Goal: Task Accomplishment & Management: Complete application form

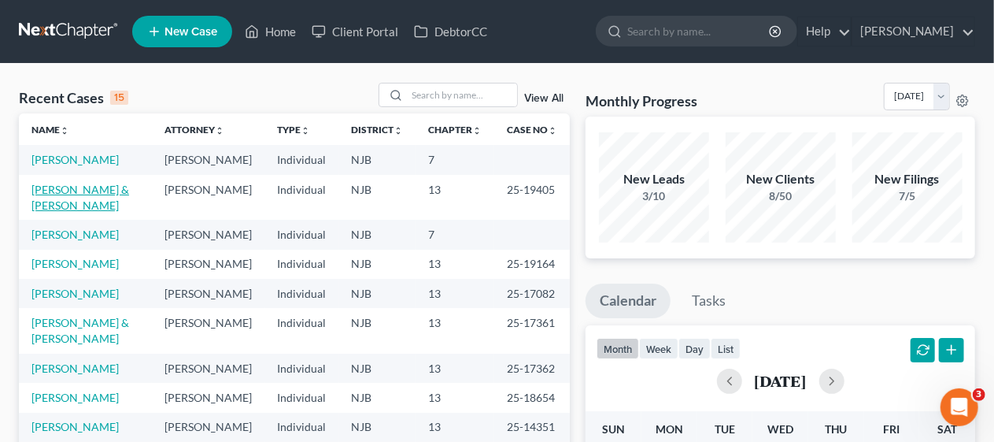
click at [79, 204] on link "[PERSON_NAME] & [PERSON_NAME]" at bounding box center [80, 197] width 98 height 29
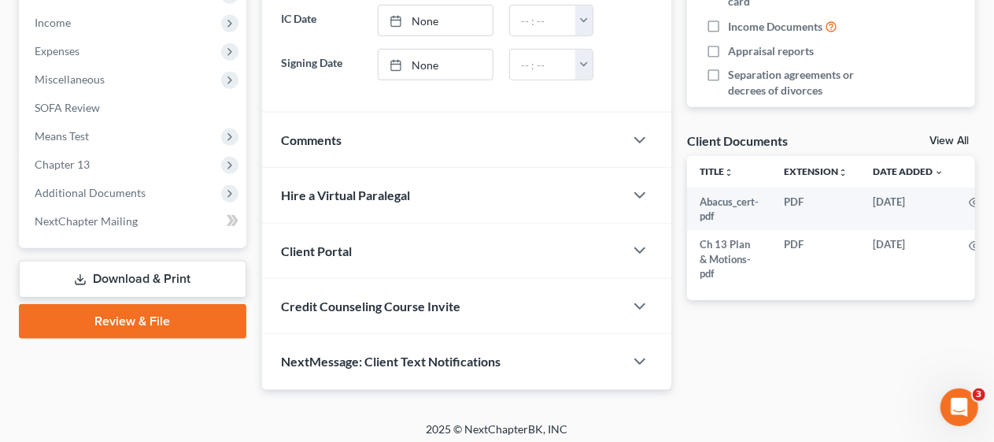
scroll to position [497, 0]
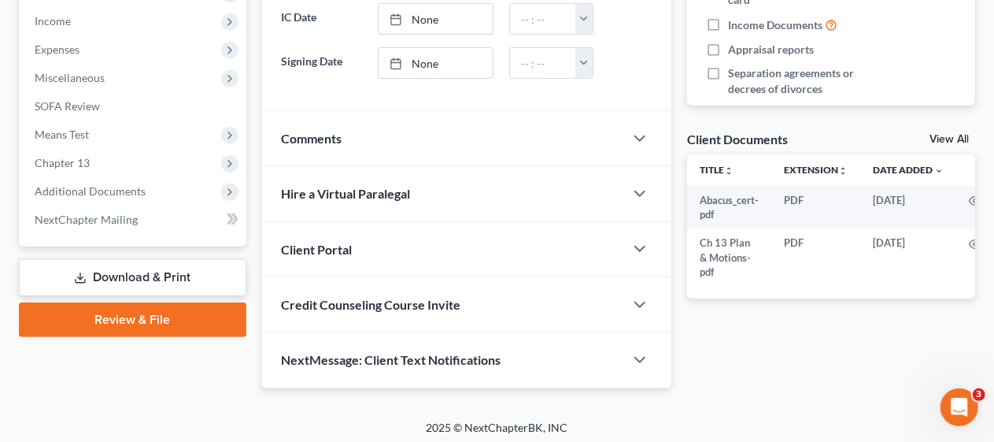
click at [168, 276] on link "Download & Print" at bounding box center [133, 277] width 228 height 37
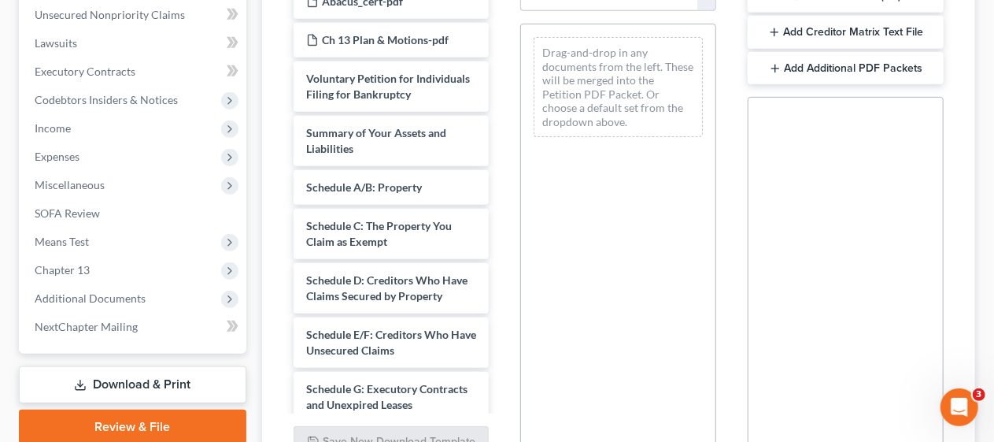
scroll to position [394, 0]
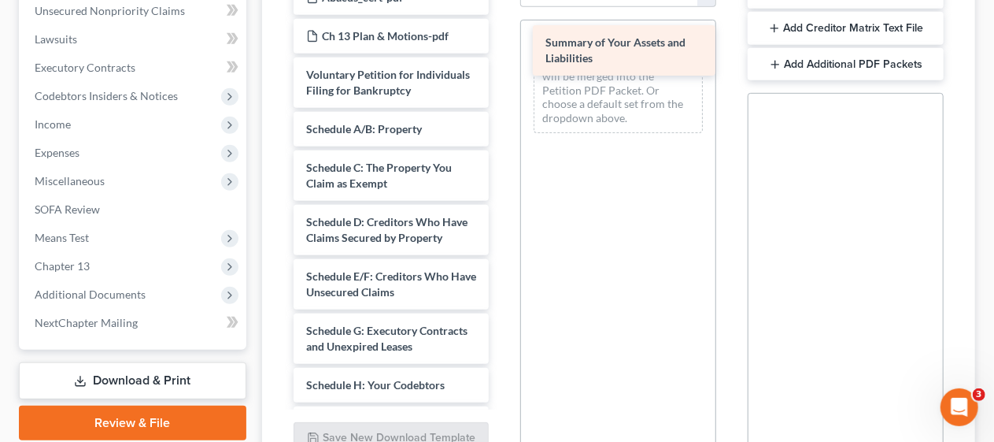
drag, startPoint x: 361, startPoint y: 150, endPoint x: 601, endPoint y: 49, distance: 259.7
click at [502, 49] on div "Summary of Your Assets and Liabilities Abacus_cert-pdf Ch 13 Plan & Motions-pdf…" at bounding box center [391, 419] width 221 height 879
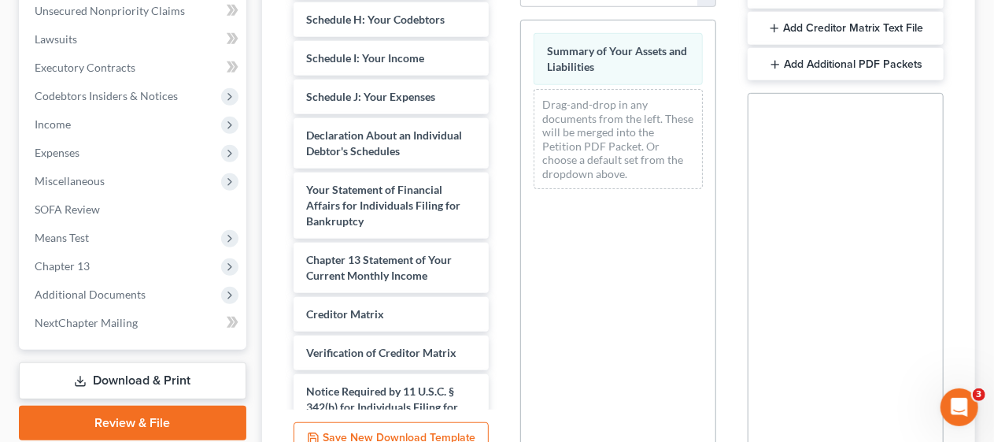
scroll to position [368, 0]
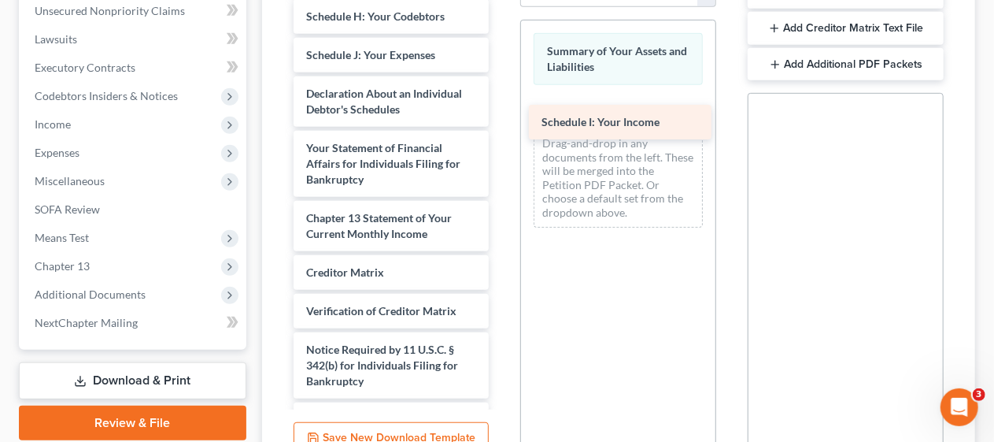
drag, startPoint x: 377, startPoint y: 93, endPoint x: 613, endPoint y: 114, distance: 236.4
click at [502, 114] on div "Schedule I: Your Income Abacus_cert-pdf Ch 13 Plan & Motions-pdf Voluntary Peti…" at bounding box center [391, 32] width 221 height 841
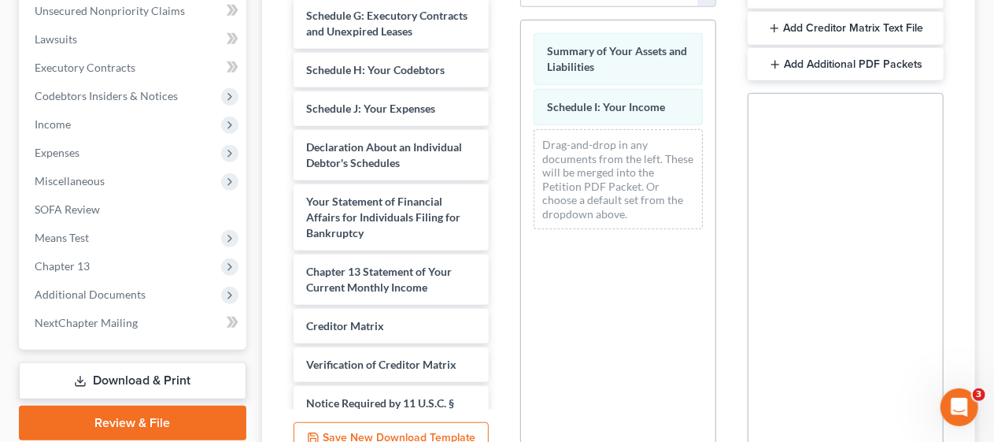
scroll to position [301, 0]
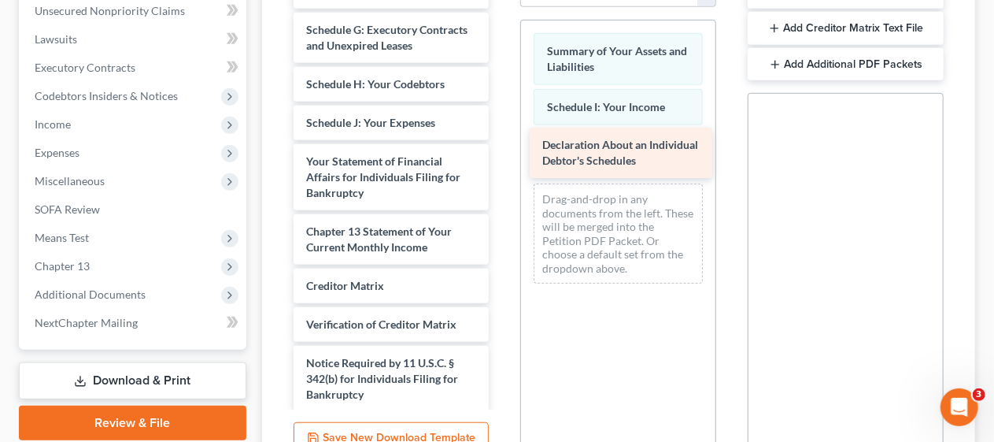
drag, startPoint x: 376, startPoint y: 201, endPoint x: 612, endPoint y: 139, distance: 244.3
click at [502, 139] on div "Declaration About an Individual Debtor's Schedules Abacus_cert-pdf Ch 13 Plan &…" at bounding box center [391, 73] width 221 height 787
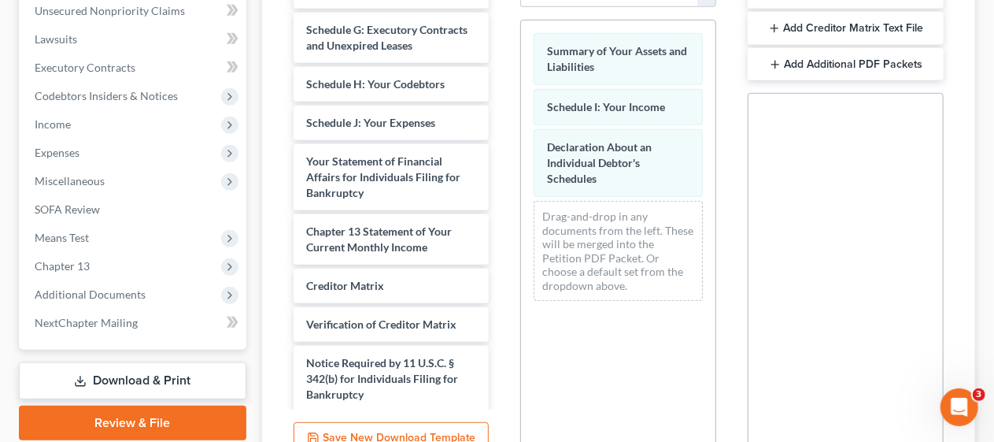
click at [735, 283] on div "Additional PDF Packets Add SSN Form (121) Add Creditor Matrix Text File Add Add…" at bounding box center [846, 199] width 228 height 534
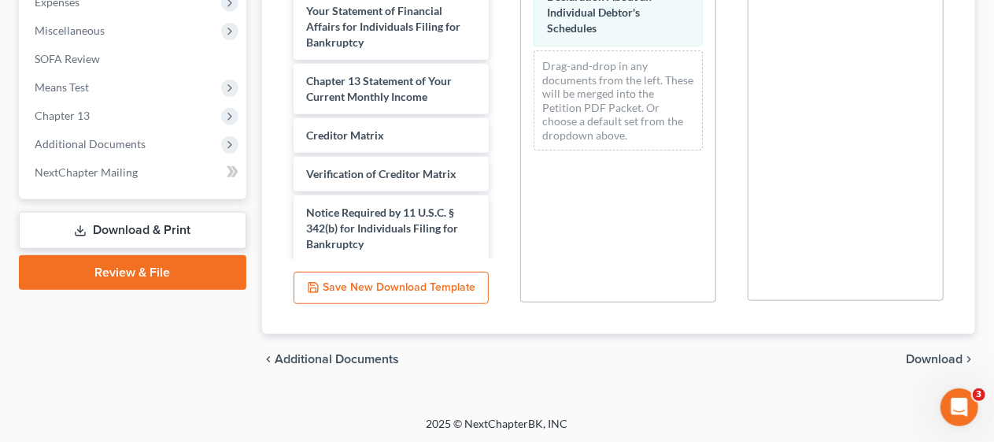
scroll to position [545, 0]
click at [935, 352] on span "Download" at bounding box center [934, 358] width 57 height 13
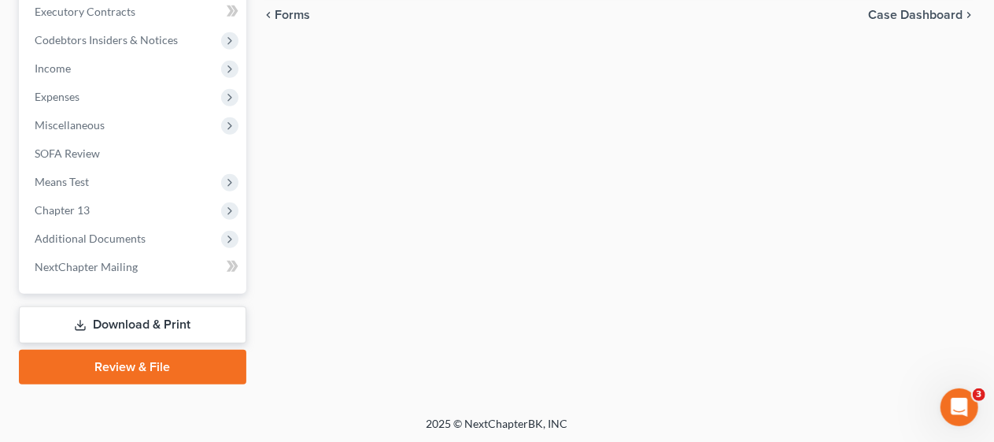
scroll to position [135, 0]
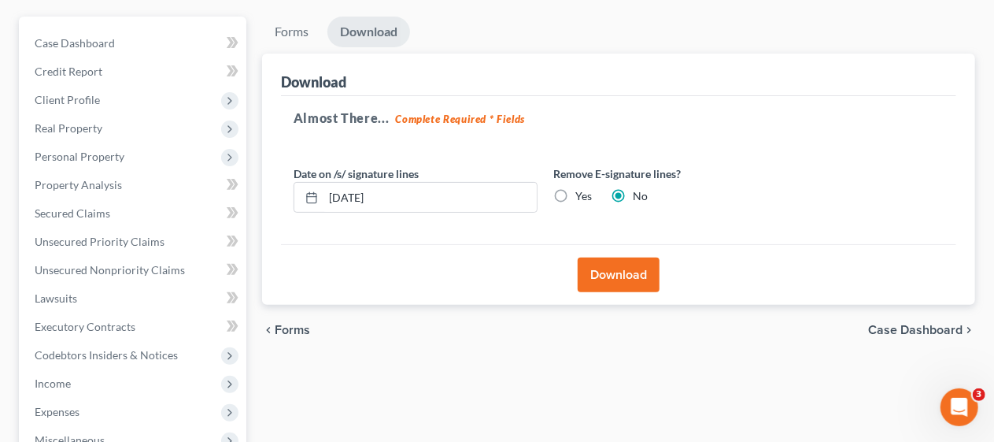
click at [613, 272] on button "Download" at bounding box center [619, 274] width 82 height 35
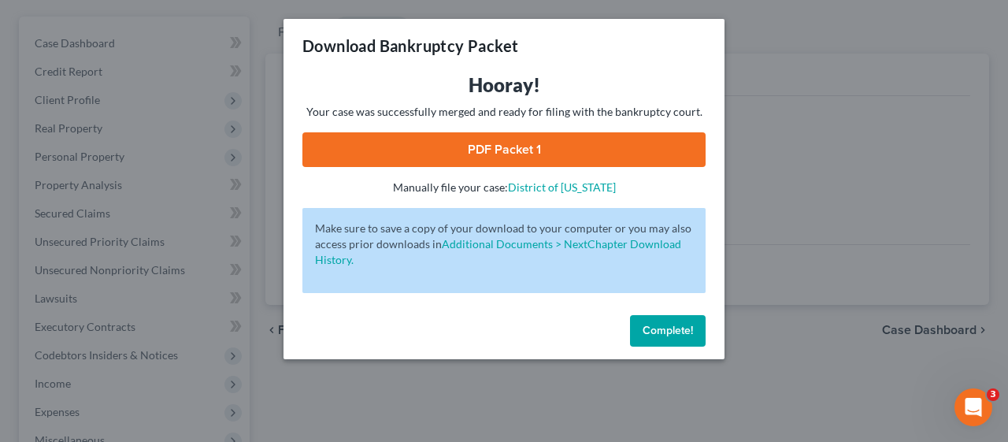
click at [498, 150] on link "PDF Packet 1" at bounding box center [503, 149] width 403 height 35
click at [684, 329] on span "Complete!" at bounding box center [667, 330] width 50 height 13
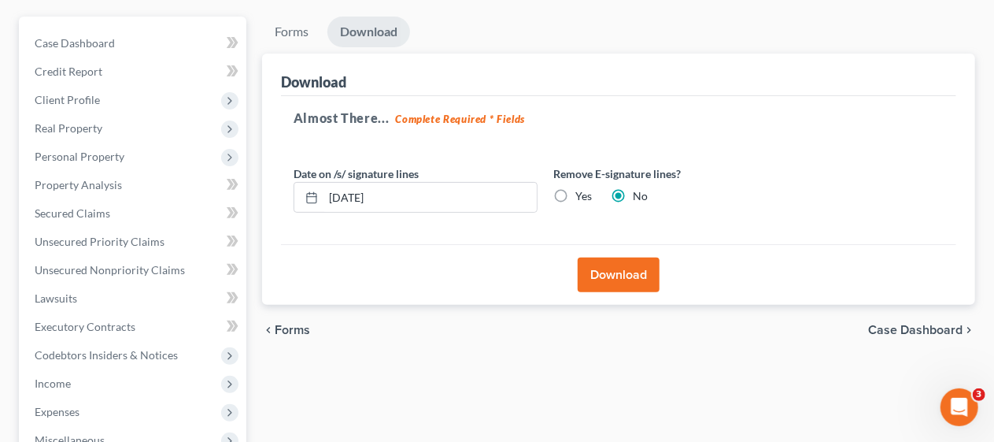
click at [258, 188] on div "Forms Download Forms Forms to Download Select which forms you would like to dow…" at bounding box center [618, 358] width 729 height 683
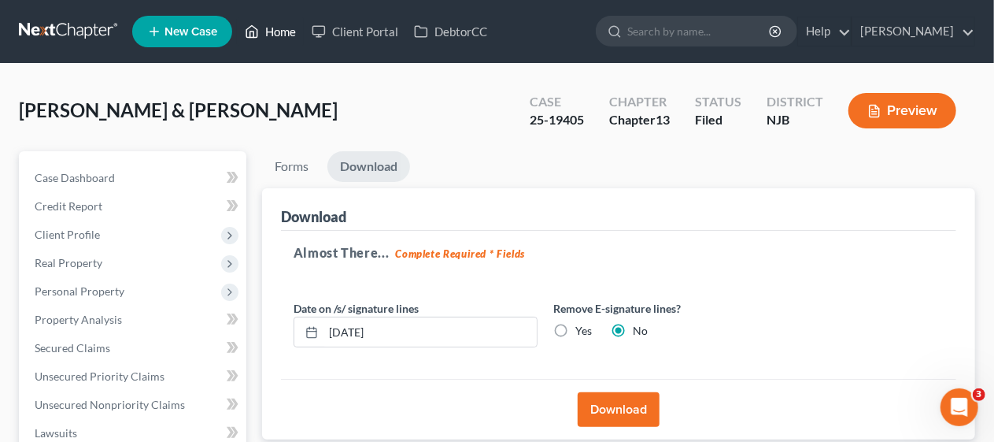
click at [282, 30] on link "Home" at bounding box center [270, 31] width 67 height 28
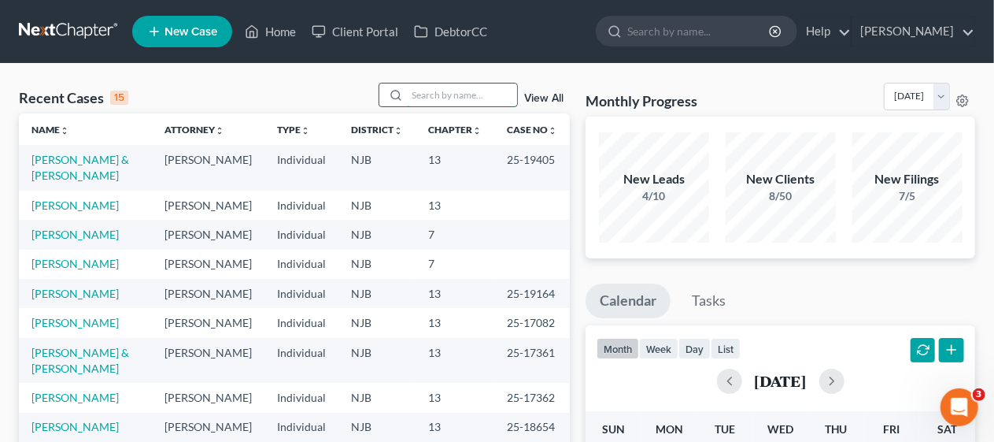
click at [436, 94] on input "search" at bounding box center [462, 94] width 110 height 23
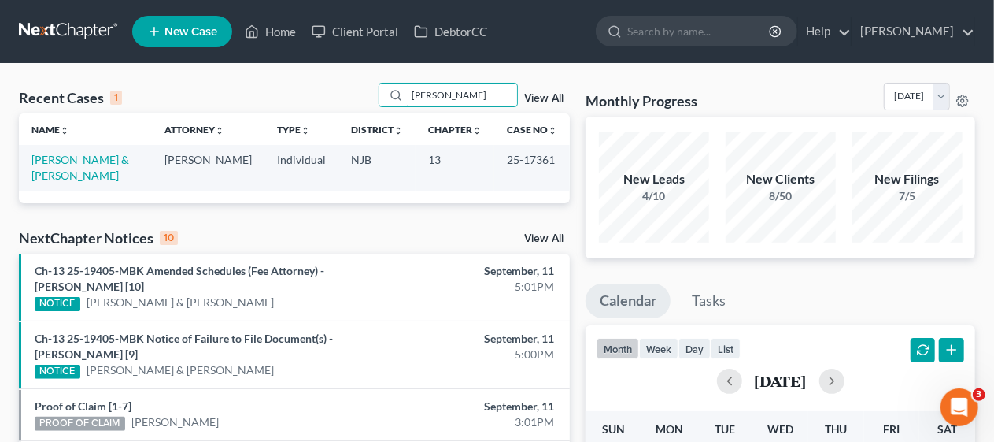
type input "[PERSON_NAME]"
click at [60, 156] on link "[PERSON_NAME] & [PERSON_NAME]" at bounding box center [80, 167] width 98 height 29
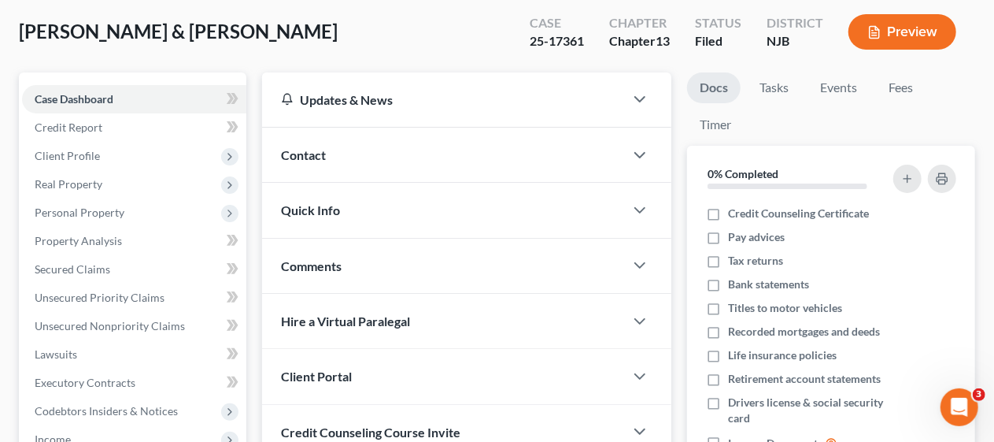
scroll to position [157, 0]
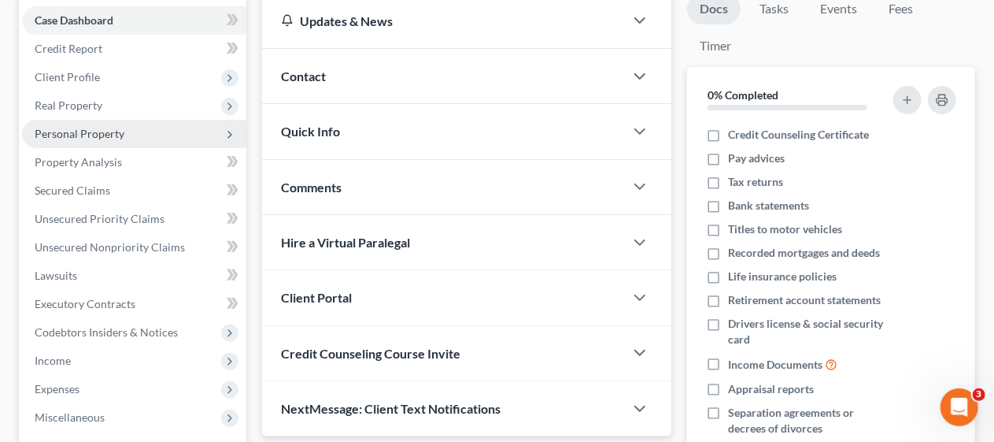
click at [106, 131] on span "Personal Property" at bounding box center [80, 133] width 90 height 13
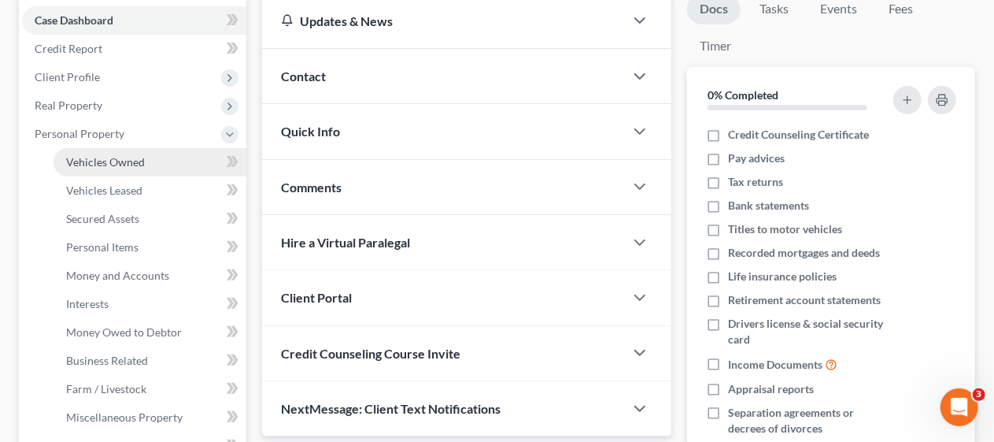
click at [121, 161] on span "Vehicles Owned" at bounding box center [105, 161] width 79 height 13
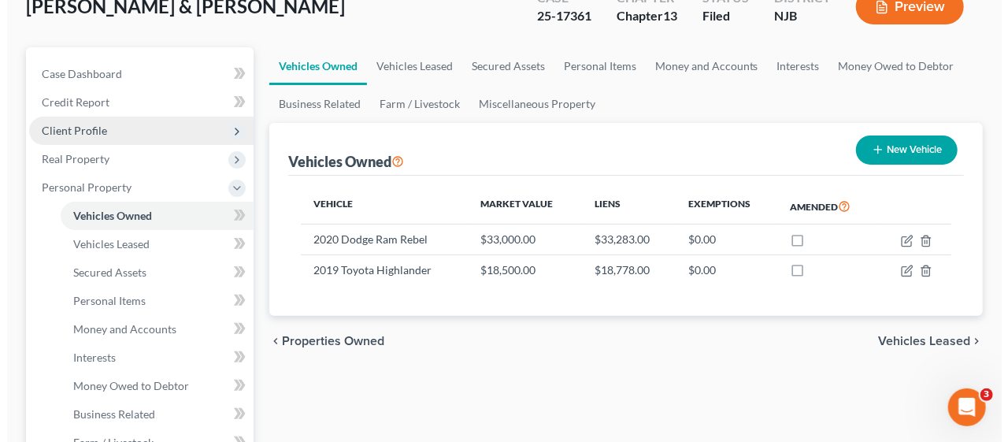
scroll to position [157, 0]
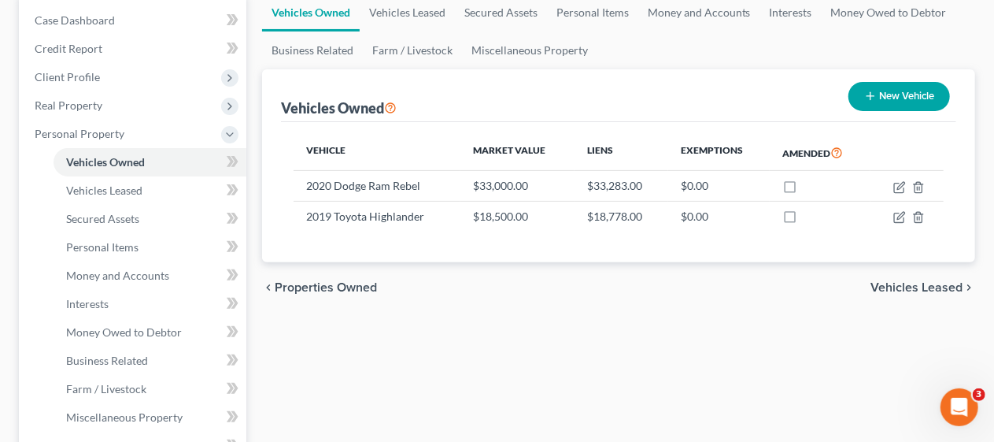
click at [916, 93] on button "New Vehicle" at bounding box center [900, 96] width 102 height 29
select select "0"
select select "2"
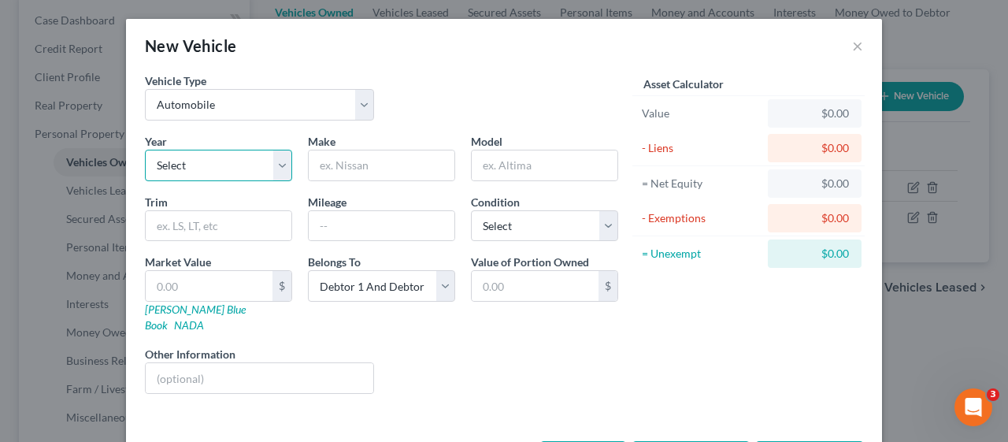
click at [270, 168] on select "Select 2026 2025 2024 2023 2022 2021 2020 2019 2018 2017 2016 2015 2014 2013 20…" at bounding box center [218, 165] width 147 height 31
select select "11"
click at [145, 150] on select "Select 2026 2025 2024 2023 2022 2021 2020 2019 2018 2017 2016 2015 2014 2013 20…" at bounding box center [218, 165] width 147 height 31
click at [379, 168] on input "text" at bounding box center [382, 165] width 146 height 30
type input "Volkswagon"
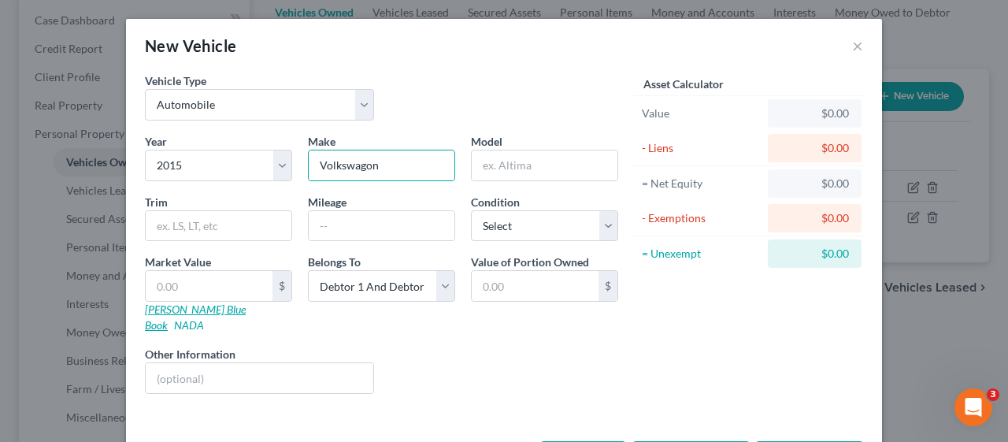
click at [189, 307] on link "[PERSON_NAME] Blue Book" at bounding box center [195, 316] width 101 height 29
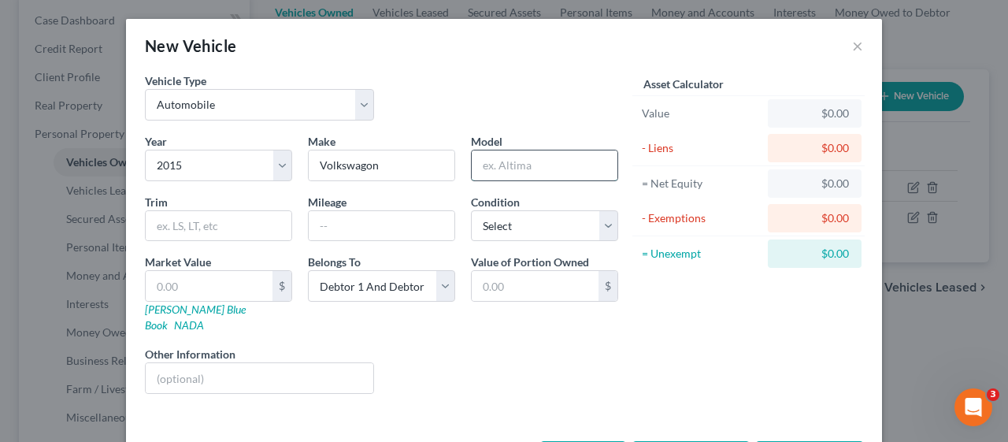
click at [492, 157] on input "text" at bounding box center [545, 165] width 146 height 30
type input "Jetta"
click at [358, 224] on input "text" at bounding box center [382, 226] width 146 height 30
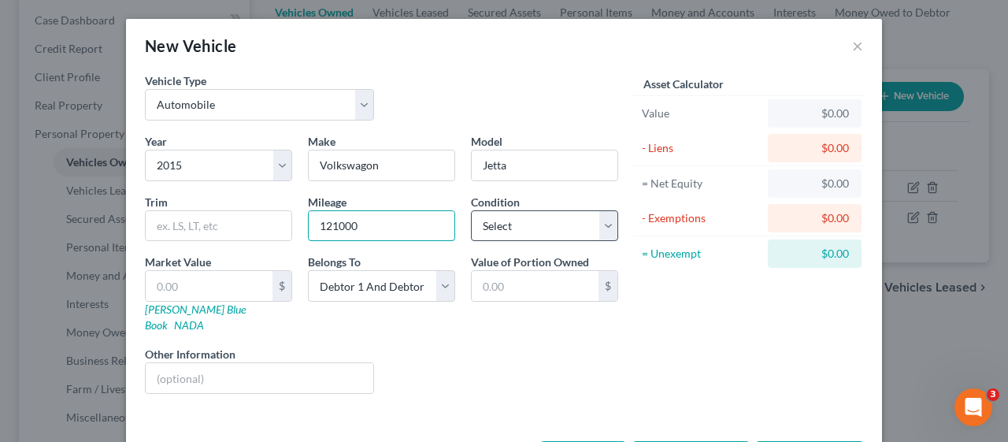
type input "121000"
click at [597, 226] on select "Select Excellent Very Good Good Fair Poor" at bounding box center [544, 225] width 147 height 31
select select "3"
click at [471, 210] on select "Select Excellent Very Good Good Fair Poor" at bounding box center [544, 225] width 147 height 31
click at [202, 282] on input "text" at bounding box center [209, 286] width 127 height 30
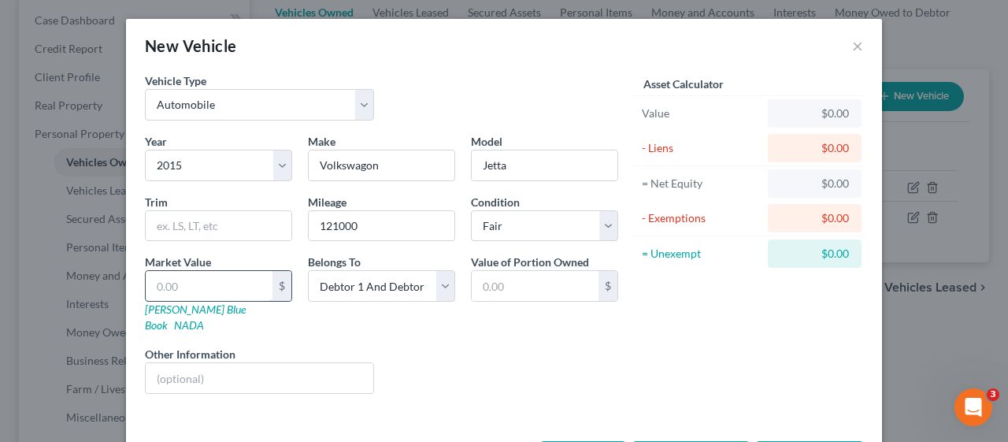
type input "4"
type input "4.00"
type input "40"
type input "40.00"
type input "400"
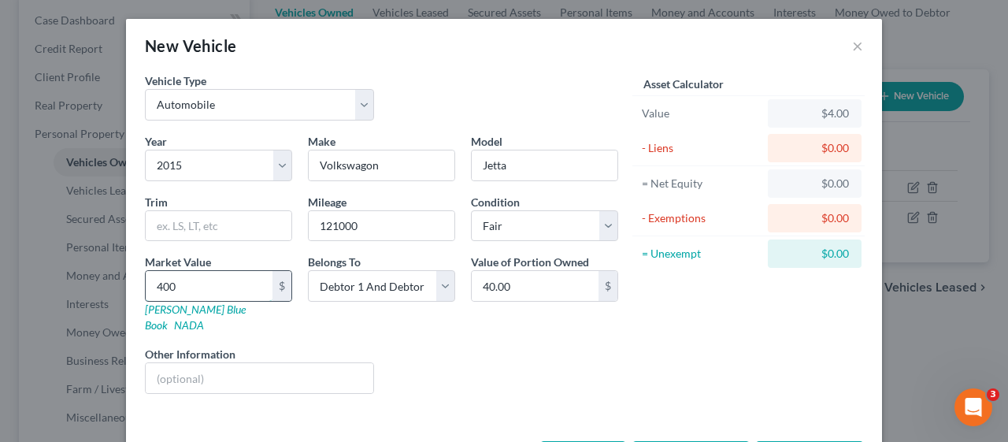
type input "400.00"
type input "4000"
type input "4,000.00"
type input "4,000"
click at [465, 355] on div "Liens Select" at bounding box center [504, 370] width 245 height 48
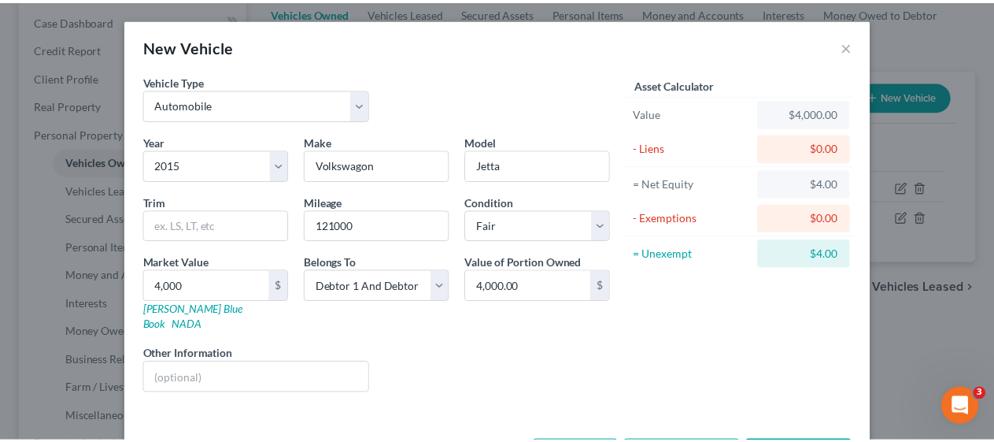
scroll to position [44, 0]
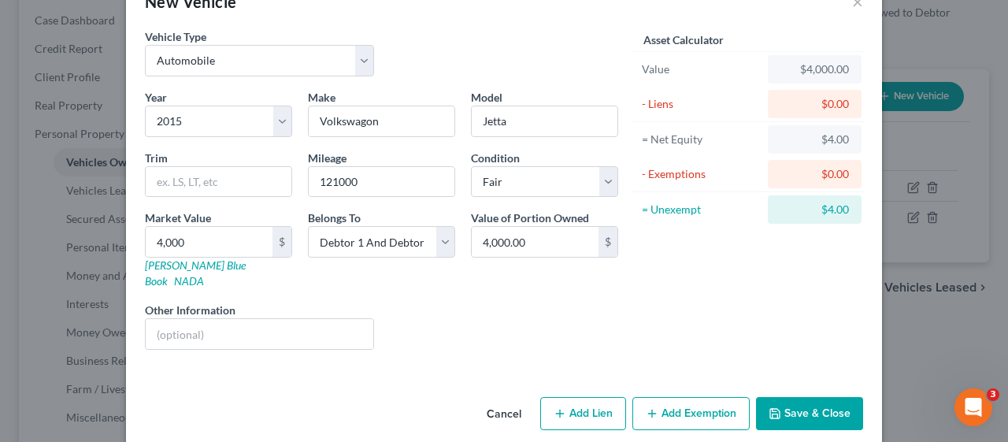
click at [806, 397] on button "Save & Close" at bounding box center [809, 413] width 107 height 33
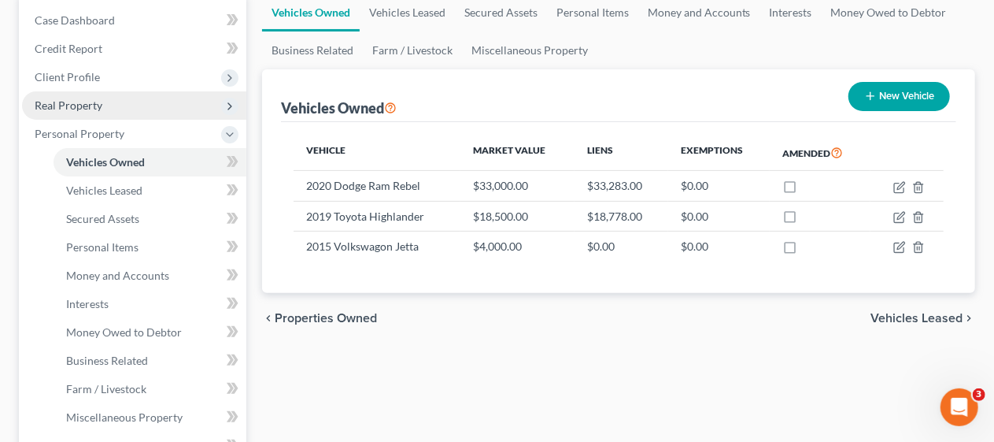
click at [158, 102] on span "Real Property" at bounding box center [134, 105] width 224 height 28
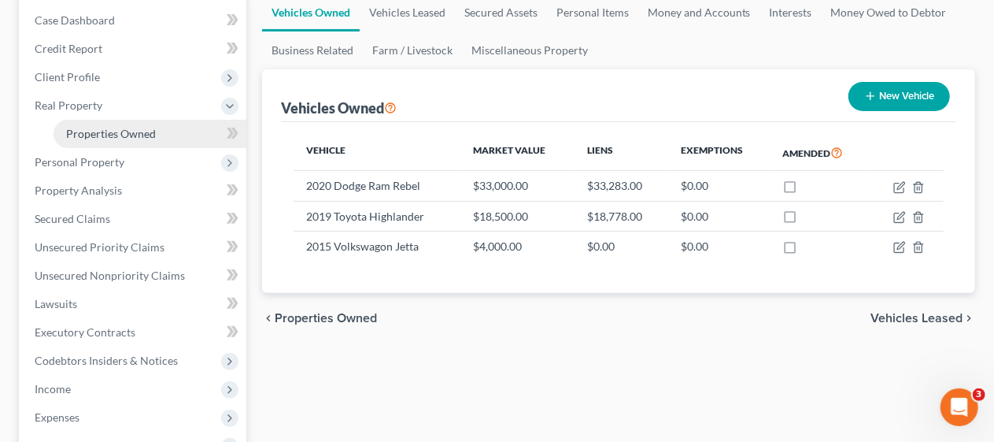
click at [165, 134] on link "Properties Owned" at bounding box center [150, 134] width 193 height 28
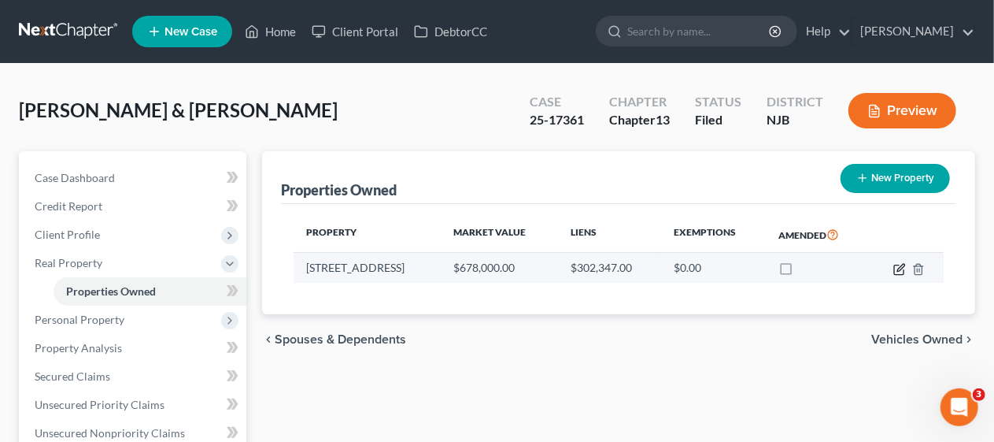
click at [901, 268] on icon "button" at bounding box center [900, 269] width 13 height 13
select select "33"
select select "2"
select select "5"
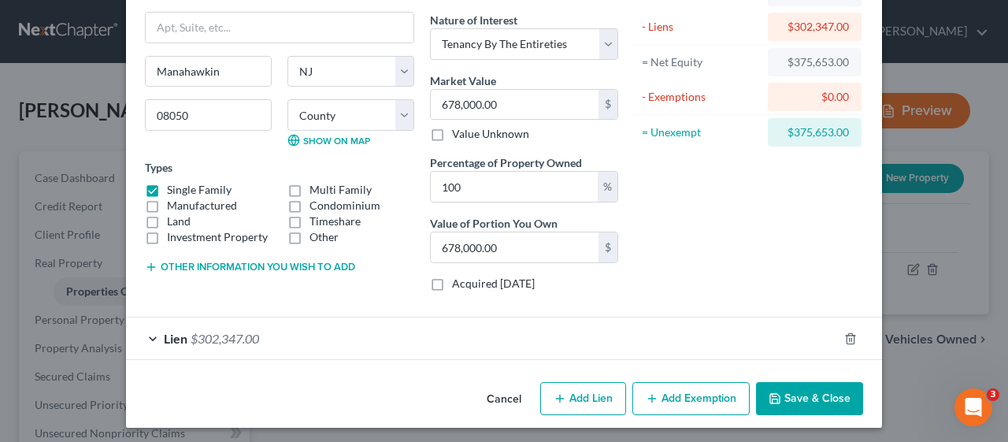
scroll to position [122, 0]
click at [150, 331] on div "Lien $302,347.00" at bounding box center [482, 338] width 712 height 42
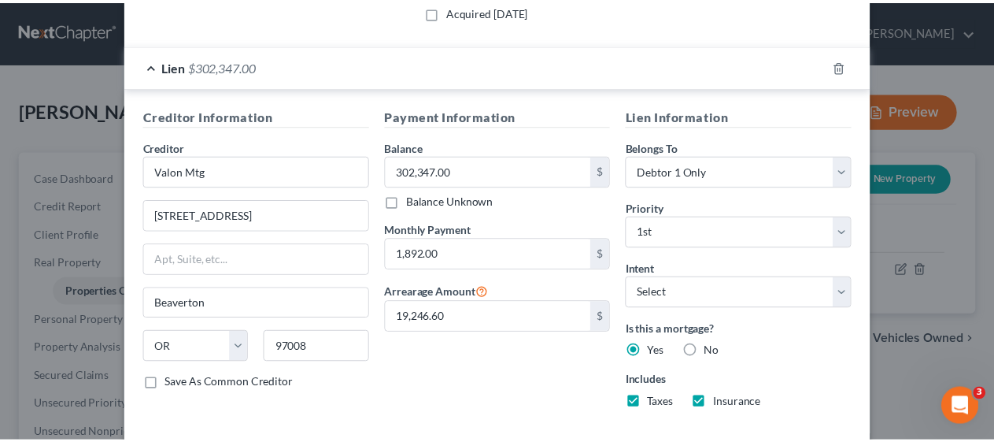
scroll to position [468, 0]
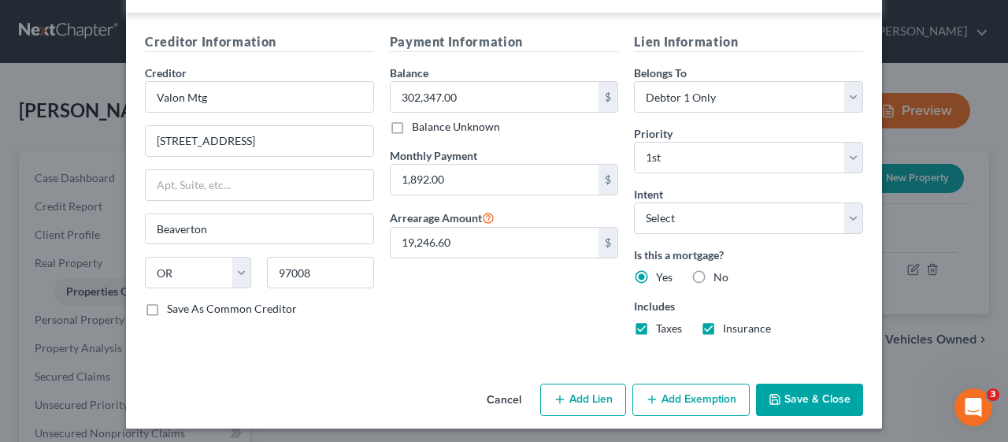
click at [800, 388] on button "Save & Close" at bounding box center [809, 399] width 107 height 33
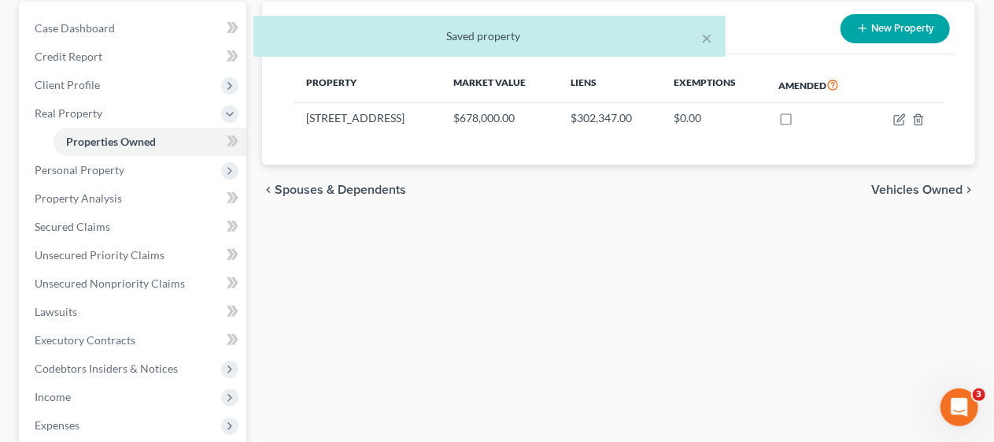
scroll to position [157, 0]
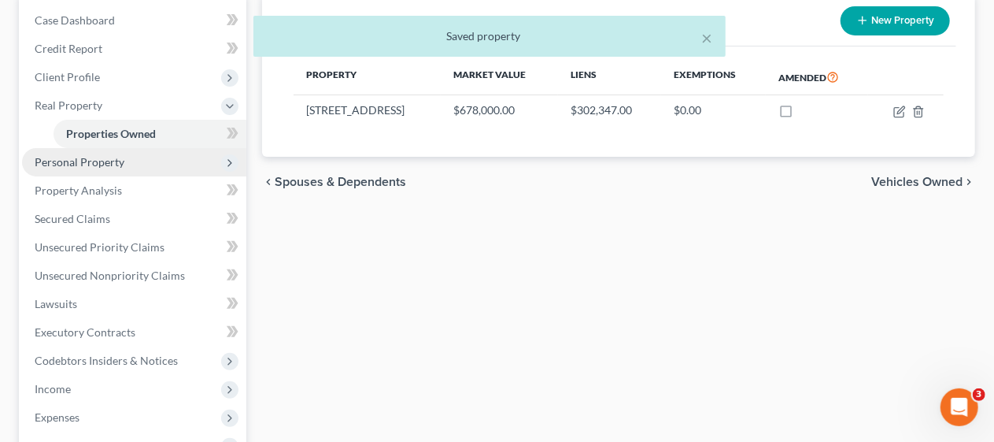
click at [151, 165] on span "Personal Property" at bounding box center [134, 162] width 224 height 28
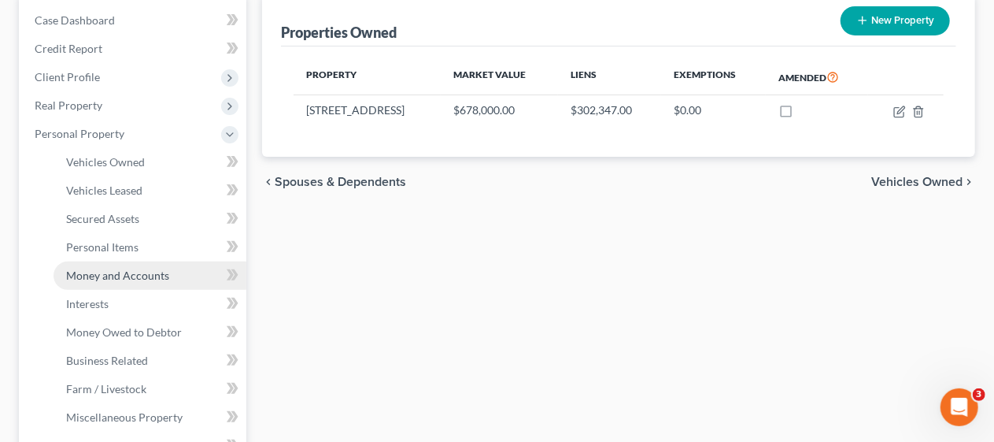
click at [162, 273] on span "Money and Accounts" at bounding box center [117, 274] width 103 height 13
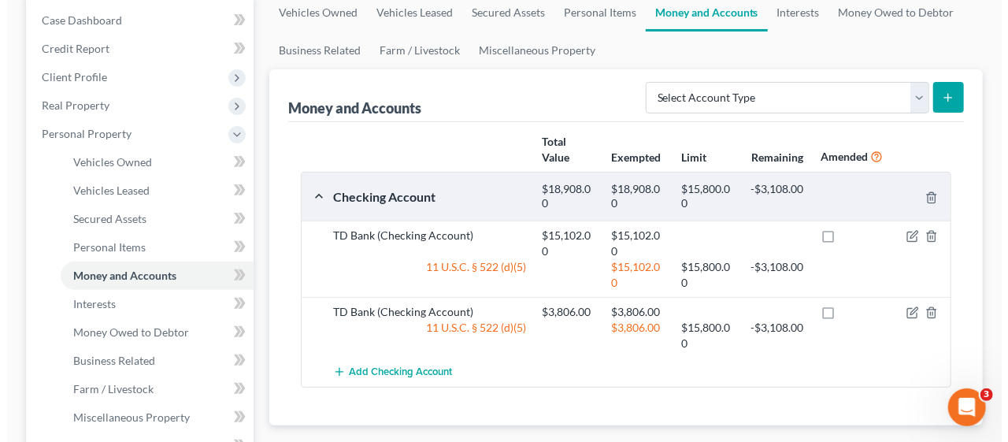
scroll to position [236, 0]
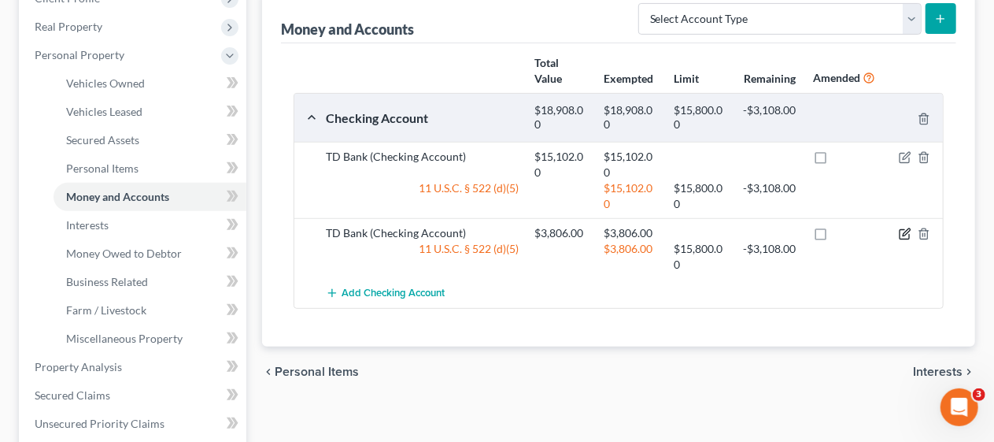
click at [905, 231] on icon "button" at bounding box center [905, 234] width 13 height 13
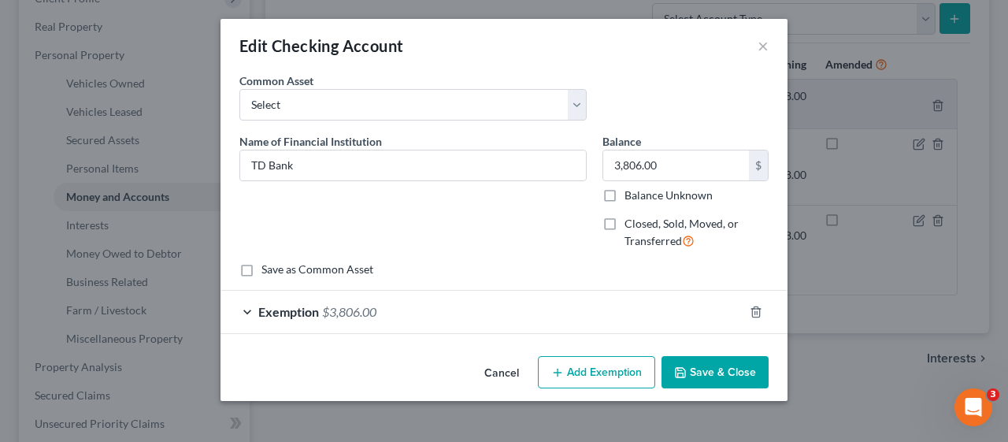
click at [272, 308] on span "Exemption" at bounding box center [288, 311] width 61 height 15
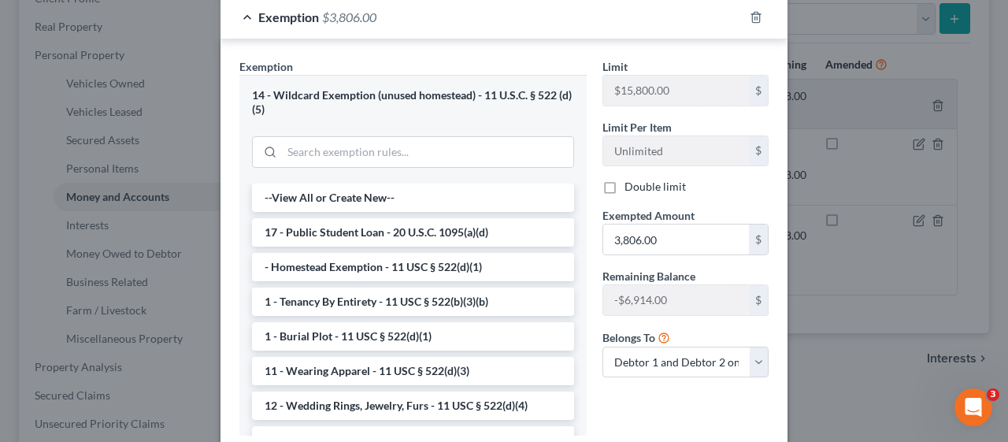
scroll to position [315, 0]
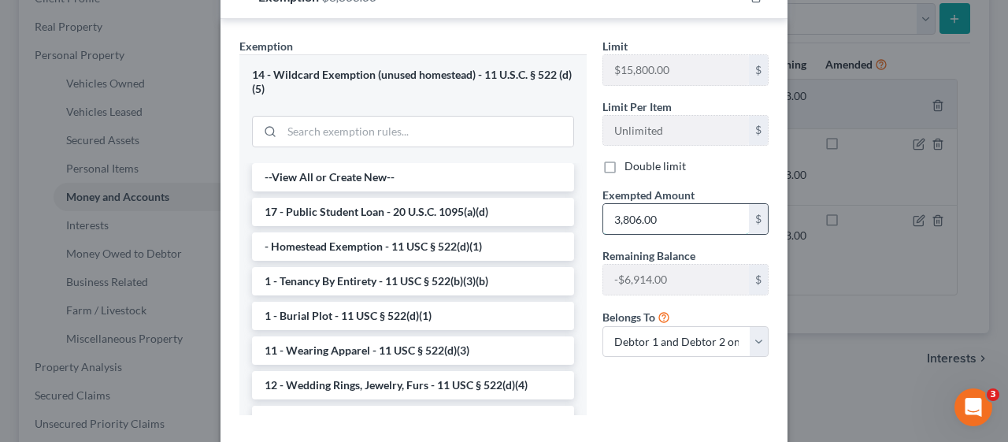
click at [646, 218] on input "3,806.00" at bounding box center [676, 219] width 146 height 30
type input "806.00"
click at [632, 367] on div "Limit $15,800.00 $ Limit Per Item Unlimited $ Double limit Exempted Amount * 80…" at bounding box center [685, 233] width 182 height 390
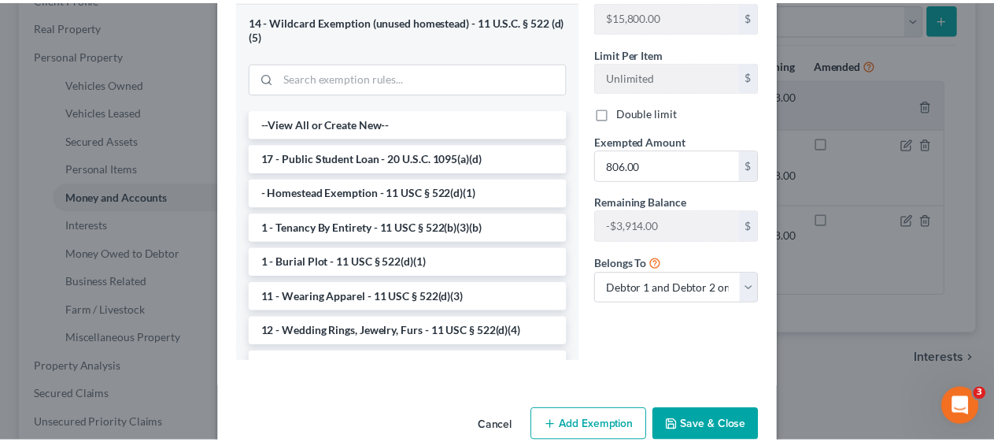
scroll to position [398, 0]
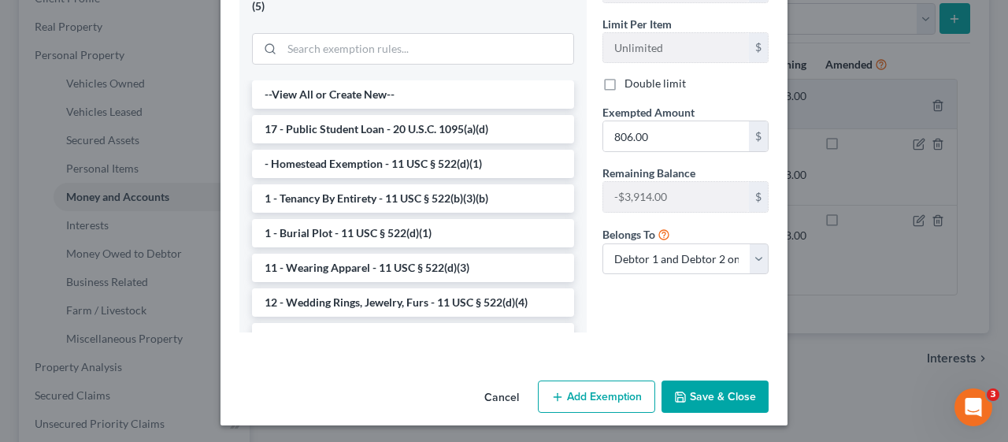
click at [704, 384] on button "Save & Close" at bounding box center [714, 396] width 107 height 33
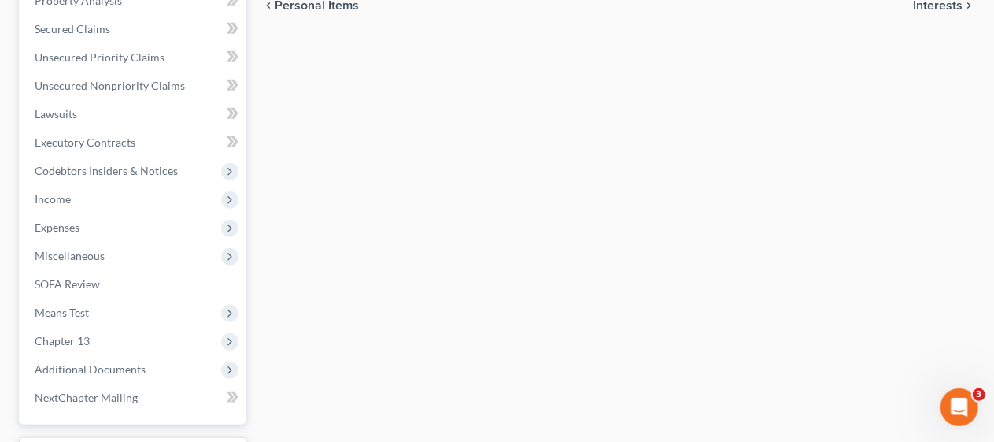
scroll to position [709, 0]
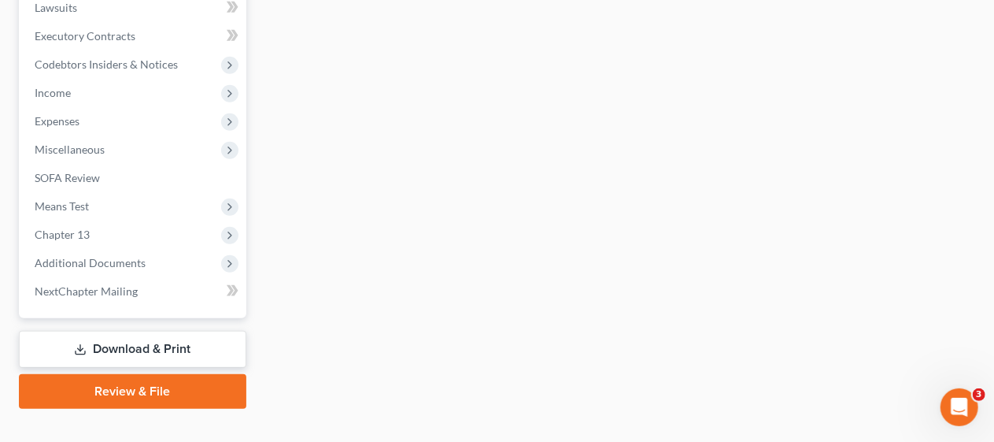
click at [164, 340] on link "Download & Print" at bounding box center [133, 349] width 228 height 37
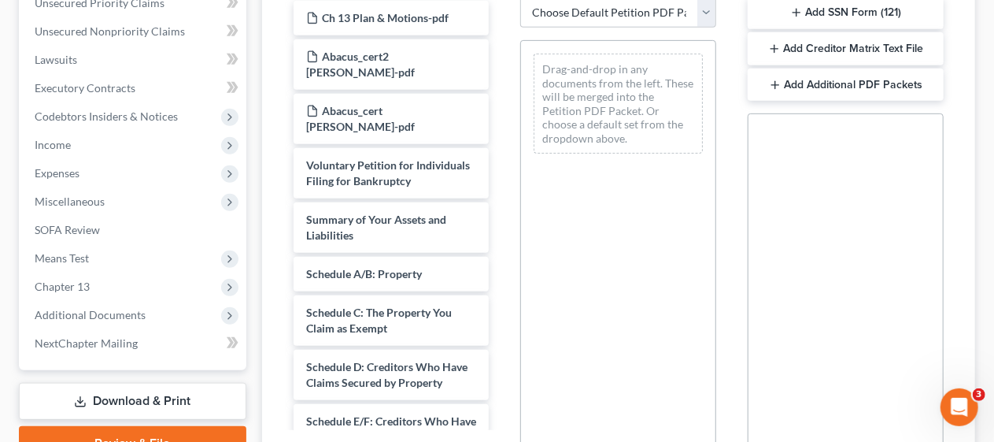
scroll to position [394, 0]
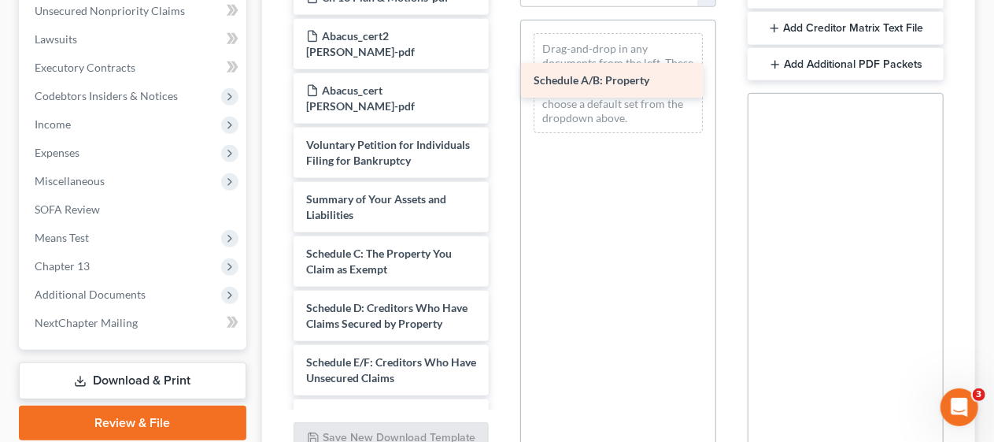
drag, startPoint x: 376, startPoint y: 231, endPoint x: 602, endPoint y: 76, distance: 275.2
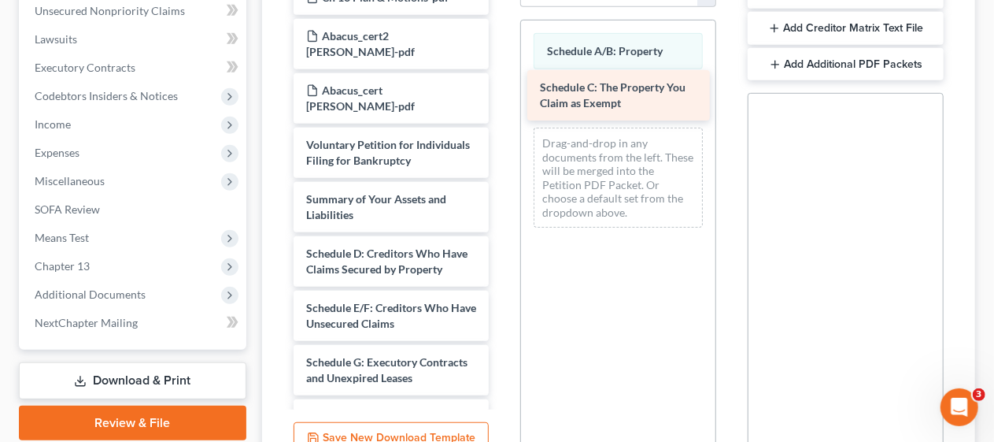
drag, startPoint x: 372, startPoint y: 242, endPoint x: 606, endPoint y: 94, distance: 277.2
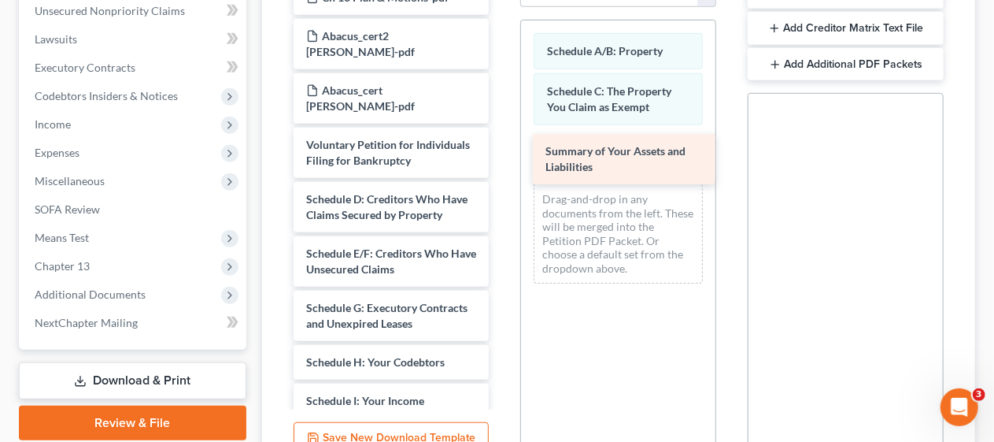
drag, startPoint x: 365, startPoint y: 187, endPoint x: 605, endPoint y: 157, distance: 241.3
click at [502, 157] on div "Summary of Your Assets and Liabilities Ch 13 Plan & Motions-pdf Abacus_cert2 [P…" at bounding box center [391, 435] width 221 height 911
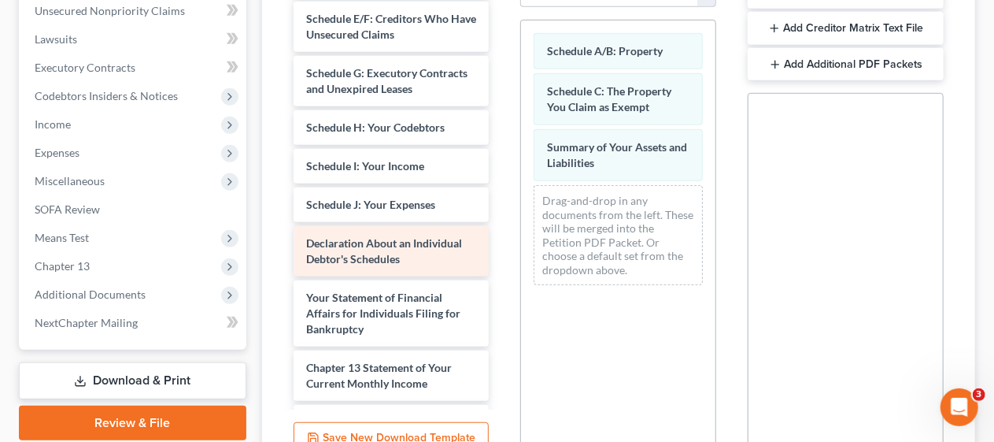
scroll to position [242, 0]
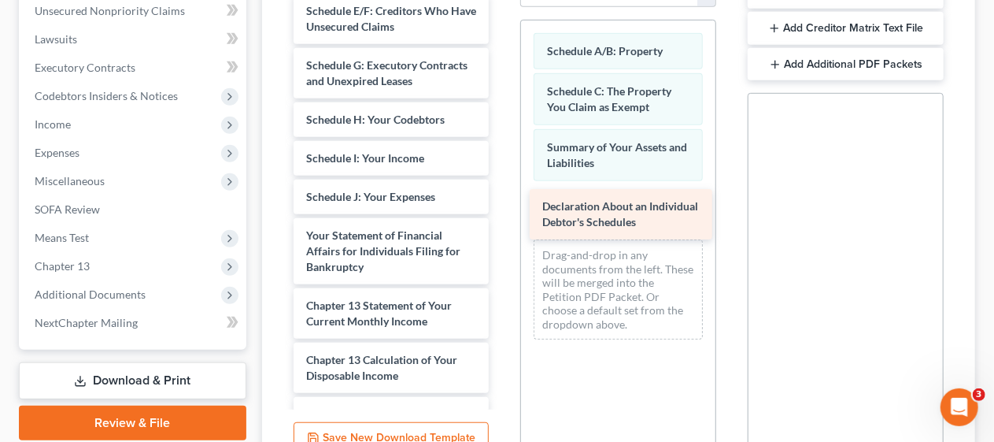
drag, startPoint x: 383, startPoint y: 254, endPoint x: 619, endPoint y: 211, distance: 240.1
click at [502, 211] on div "Declaration About an Individual Debtor's Schedules Ch 13 Plan & Motions-pdf Aba…" at bounding box center [391, 166] width 221 height 857
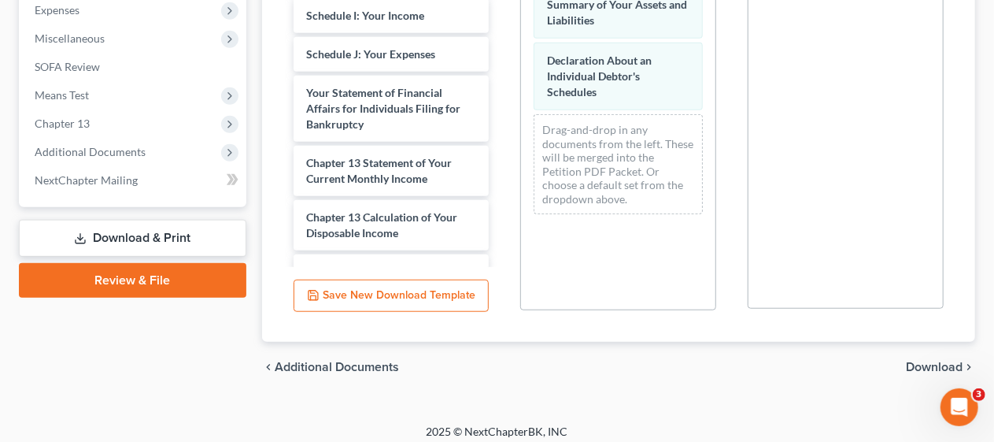
scroll to position [545, 0]
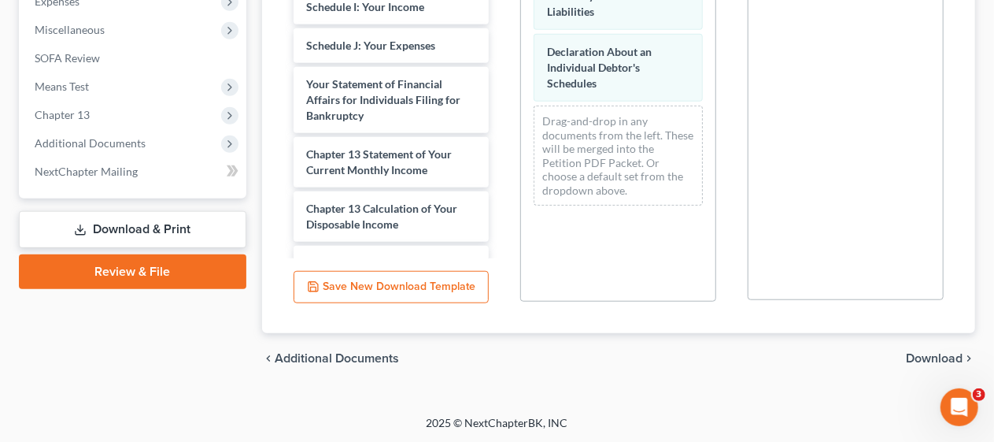
click at [927, 352] on span "Download" at bounding box center [934, 358] width 57 height 13
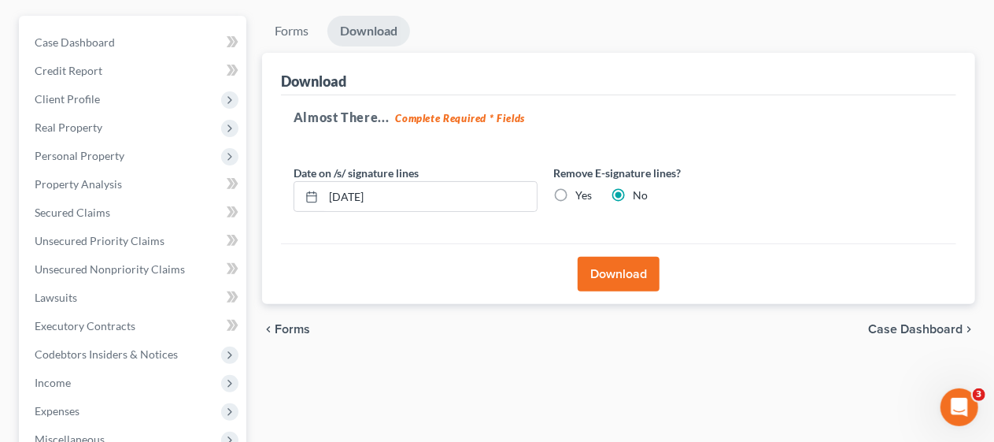
scroll to position [135, 0]
click at [615, 266] on button "Download" at bounding box center [619, 274] width 82 height 35
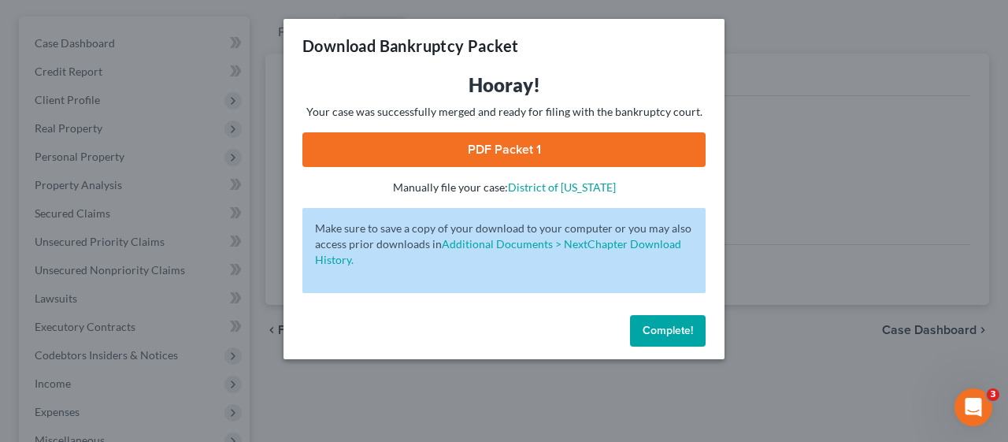
click at [577, 148] on link "PDF Packet 1" at bounding box center [503, 149] width 403 height 35
click at [676, 328] on span "Complete!" at bounding box center [667, 330] width 50 height 13
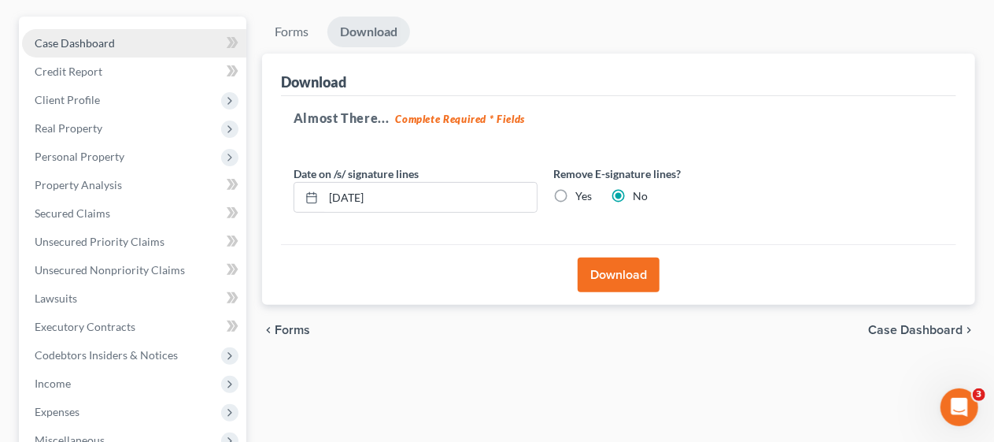
click at [165, 34] on link "Case Dashboard" at bounding box center [134, 43] width 224 height 28
